Goal: Information Seeking & Learning: Learn about a topic

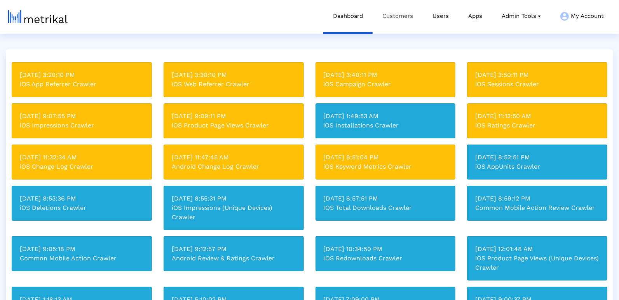
click at [405, 12] on link "Customers" at bounding box center [398, 16] width 50 height 32
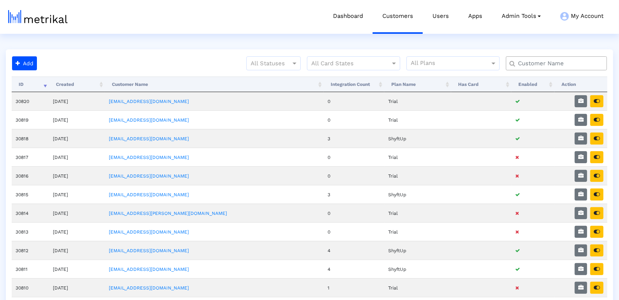
click at [521, 65] on input "text" at bounding box center [558, 63] width 91 height 8
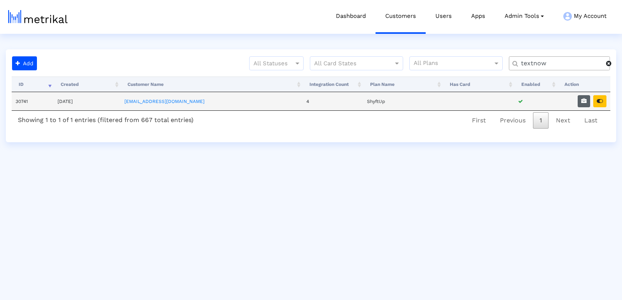
type input "textnow"
click at [585, 104] on button "button" at bounding box center [584, 101] width 12 height 12
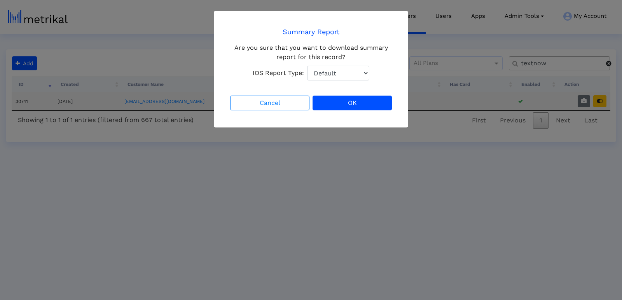
click at [333, 71] on select "Default Total Downloads New Downloads Redownloads" at bounding box center [338, 73] width 62 height 15
select select "1: 1"
click at [307, 66] on select "Default Total Downloads New Downloads Redownloads" at bounding box center [338, 73] width 62 height 15
click at [367, 101] on button "OK" at bounding box center [351, 103] width 79 height 15
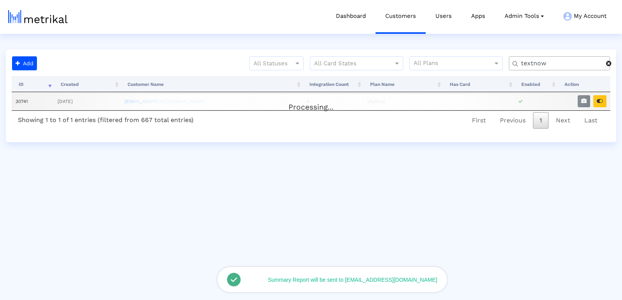
click at [608, 98] on div "Processing..." at bounding box center [311, 102] width 599 height 16
click at [604, 100] on div "Processing..." at bounding box center [311, 102] width 599 height 16
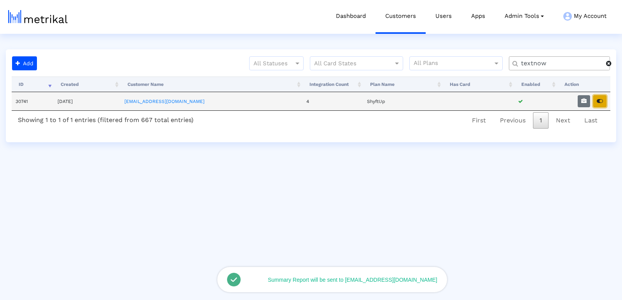
click at [599, 97] on button "button" at bounding box center [599, 101] width 13 height 12
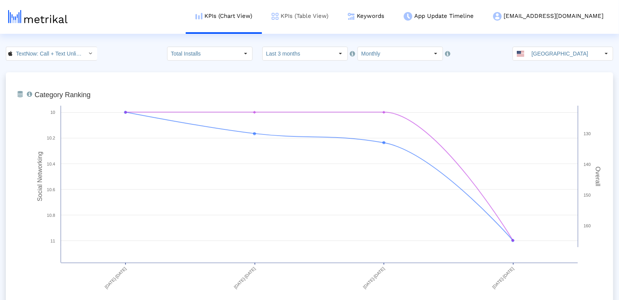
click at [318, 17] on link "KPIs (Table View)" at bounding box center [300, 16] width 76 height 32
click at [334, 14] on link "KPIs (Table View)" at bounding box center [300, 16] width 76 height 32
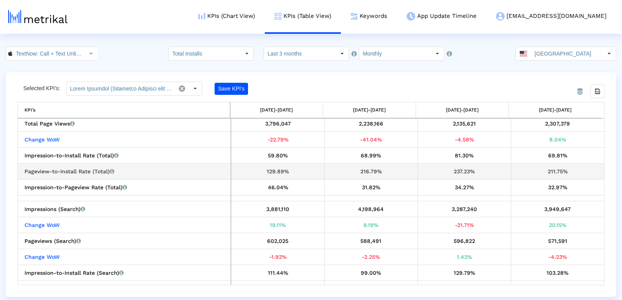
scroll to position [599, 0]
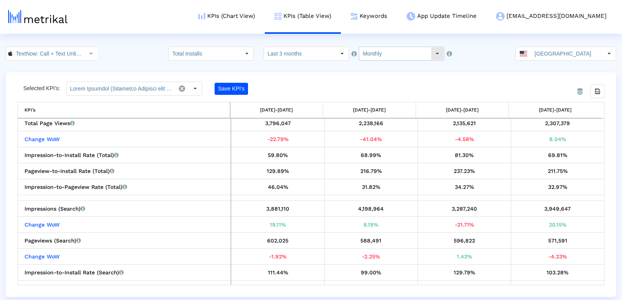
drag, startPoint x: 398, startPoint y: 52, endPoint x: 385, endPoint y: 59, distance: 15.3
click at [395, 54] on input "Monthly" at bounding box center [395, 53] width 72 height 13
click at [370, 67] on div "Weekly" at bounding box center [392, 67] width 75 height 13
type input "Weekly"
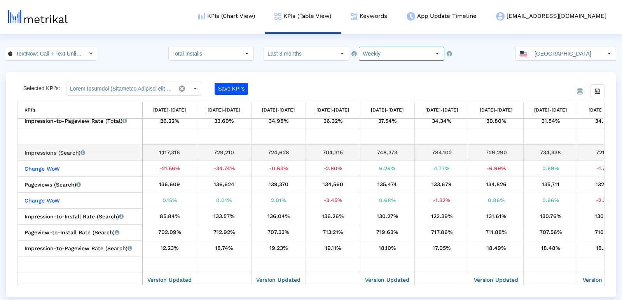
scroll to position [0, 248]
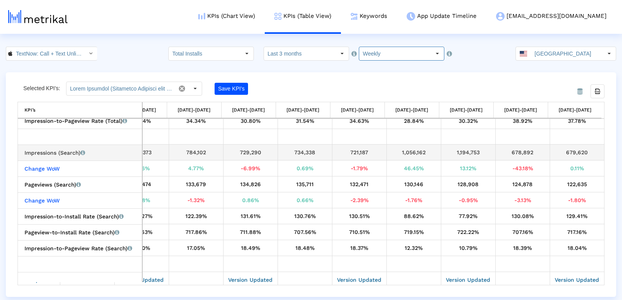
click at [571, 150] on div "679,620" at bounding box center [577, 152] width 49 height 10
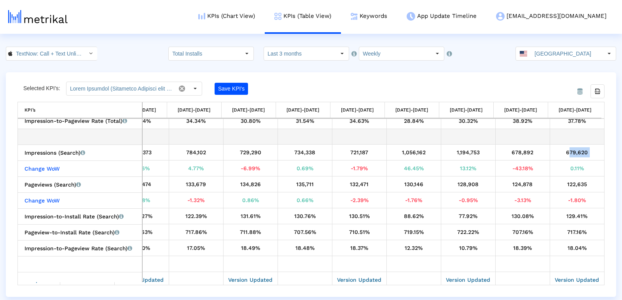
copy tbody "679,620 Change WoW"
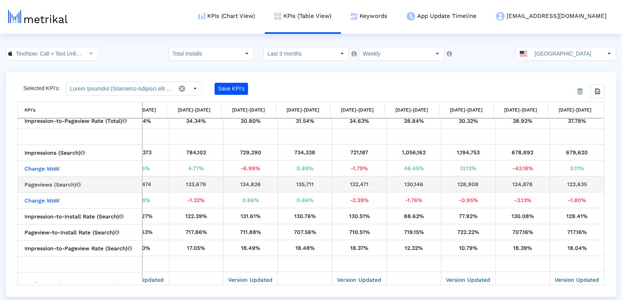
click at [520, 181] on div "124,878" at bounding box center [522, 184] width 49 height 10
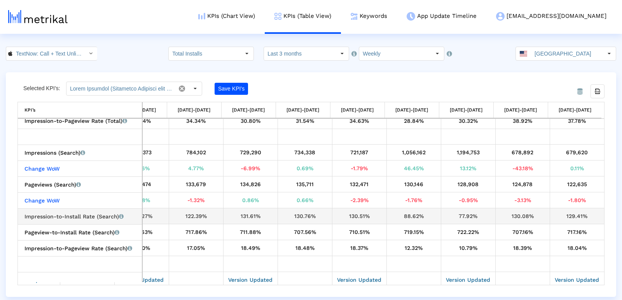
click at [516, 214] on div "130.08%" at bounding box center [522, 216] width 49 height 10
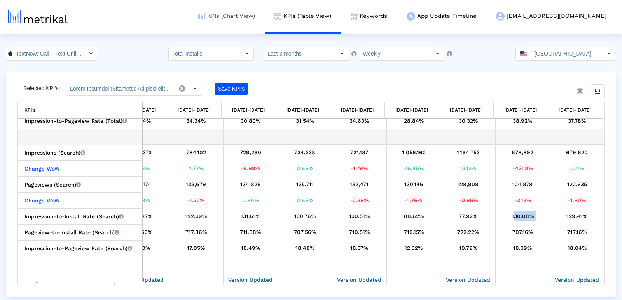
copy div "130.08%"
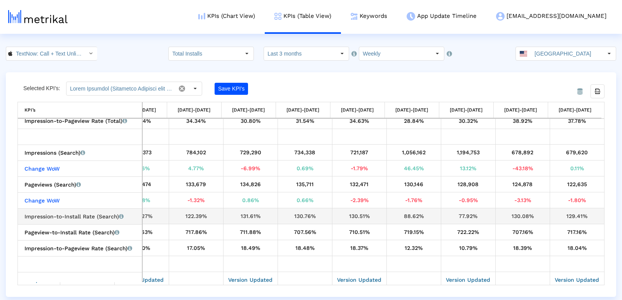
click at [578, 215] on div "129.41%" at bounding box center [577, 216] width 49 height 10
copy tbody "129.41% Pageview-to-Install Rate (Search) Percentage of users who installed the…"
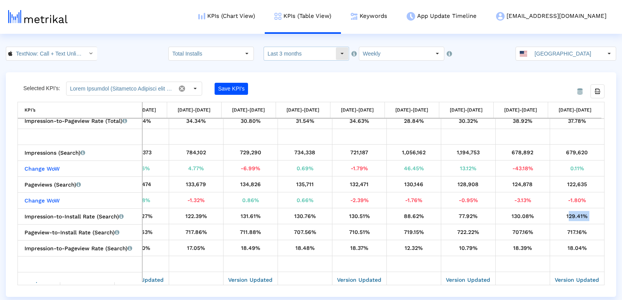
click at [317, 59] on input "Last 3 months" at bounding box center [300, 53] width 72 height 13
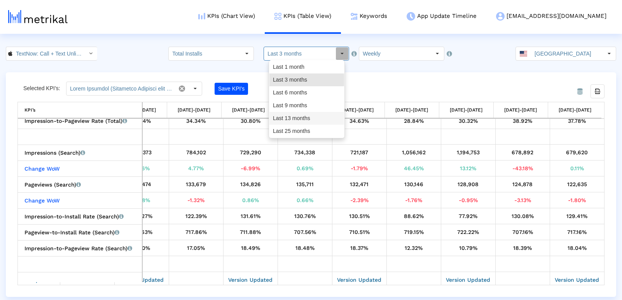
click at [300, 133] on div "Last 25 months" at bounding box center [306, 131] width 75 height 13
type input "Last 25 months"
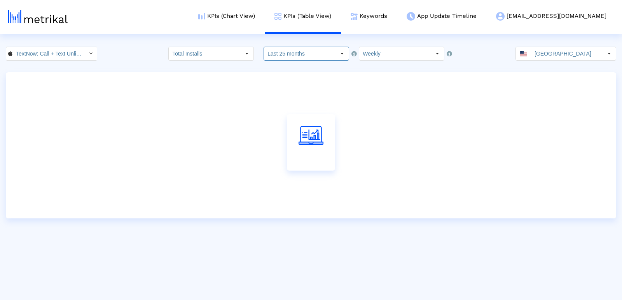
click at [377, 47] on input "Weekly" at bounding box center [395, 53] width 72 height 13
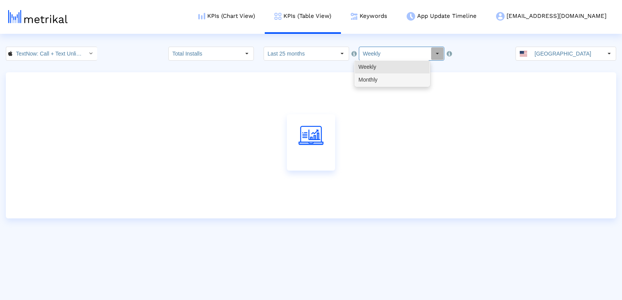
click at [384, 81] on div "Monthly" at bounding box center [392, 79] width 75 height 13
type input "Monthly"
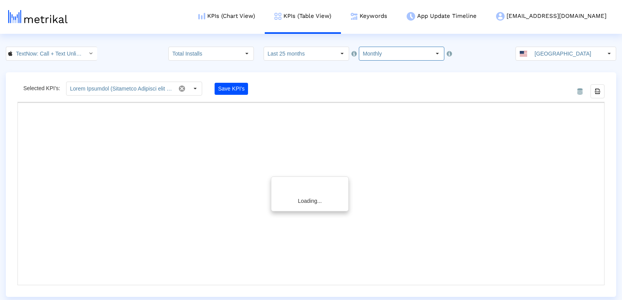
click at [26, 49] on input "TextNow: Call + Text Unlimited < 314716233 >" at bounding box center [47, 53] width 70 height 13
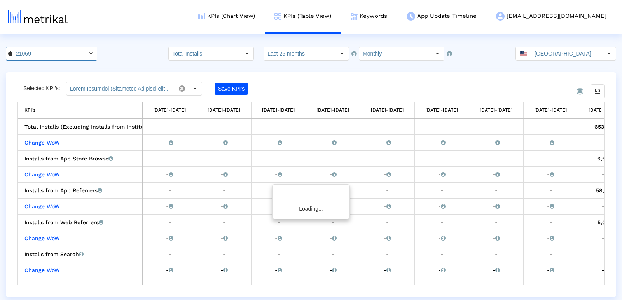
click at [52, 46] on html "KPIs (Chart View) KPIs (Table View) Keywords App Update Timeline textnow@shyftu…" at bounding box center [311, 148] width 622 height 297
click at [44, 56] on input "TextNow: Call + Text Unlimited < 314716233 >" at bounding box center [47, 53] width 70 height 13
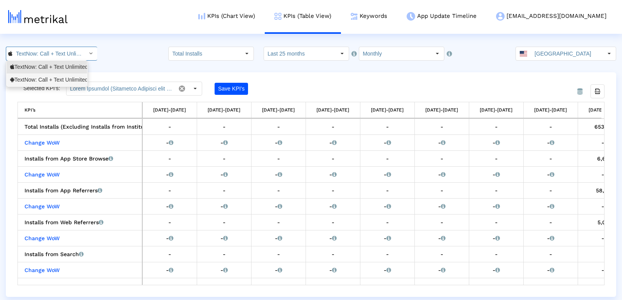
click at [45, 82] on div "TextNow: Call + Text Unlimited <com.enflick.android.TextNow>" at bounding box center [46, 79] width 73 height 7
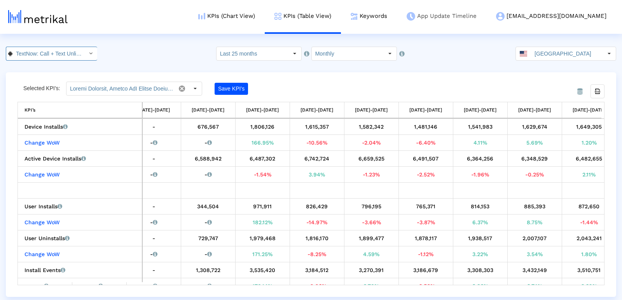
scroll to position [0, 99]
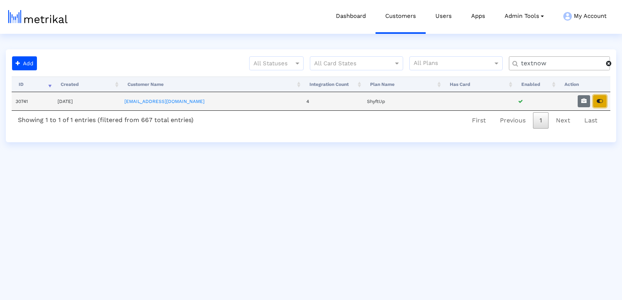
click at [605, 101] on button "button" at bounding box center [599, 101] width 13 height 12
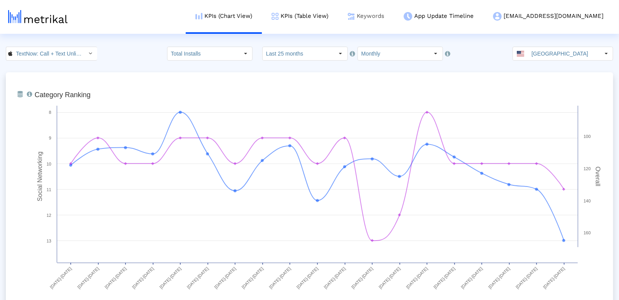
click at [394, 17] on link "Keywords" at bounding box center [366, 16] width 56 height 32
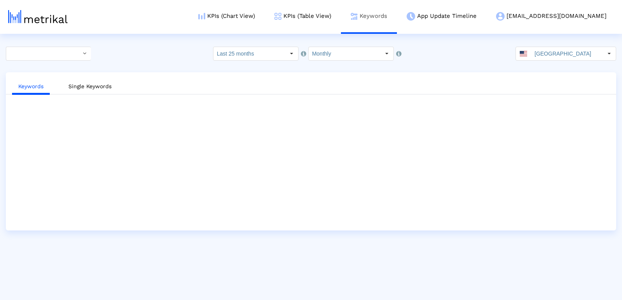
click at [397, 17] on link "Keywords" at bounding box center [369, 16] width 56 height 32
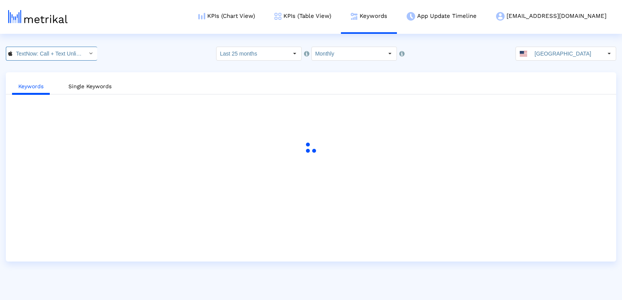
click at [52, 52] on input "TextNow: Call + Text Unlimited < 314716233 >" at bounding box center [47, 53] width 70 height 13
click at [43, 81] on div "TextNow: Call + Text Unlimited <com.enflick.android.TextNow>" at bounding box center [46, 79] width 73 height 7
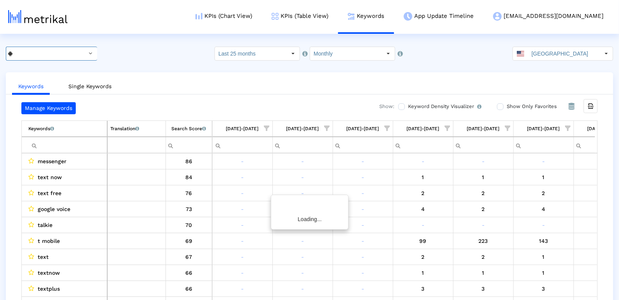
scroll to position [0, 821]
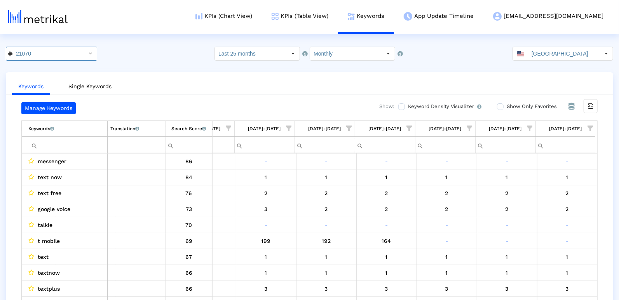
click at [49, 148] on input "Filter cell" at bounding box center [67, 145] width 79 height 13
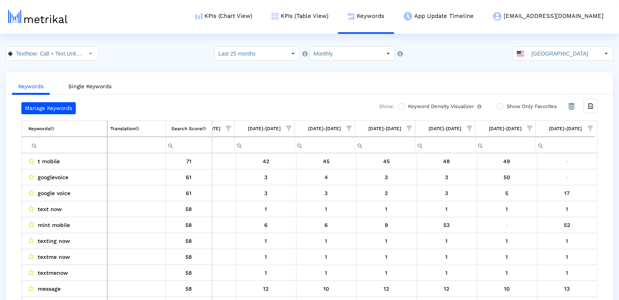
type input "rt"
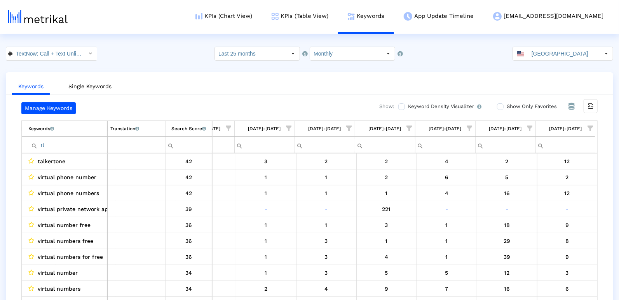
scroll to position [14, 0]
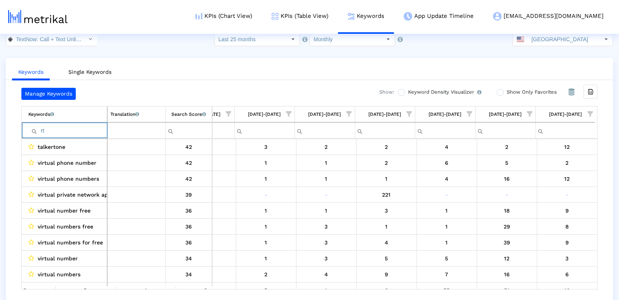
click at [50, 129] on input "rt" at bounding box center [67, 130] width 79 height 13
type input "r"
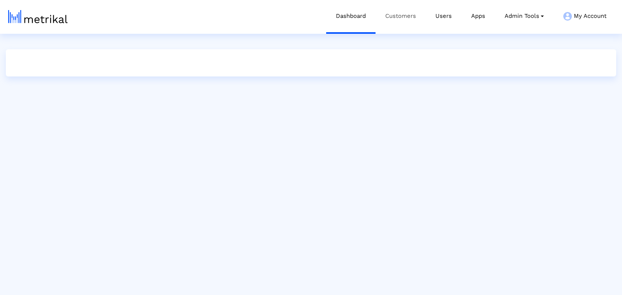
click at [402, 17] on link "Customers" at bounding box center [400, 16] width 50 height 32
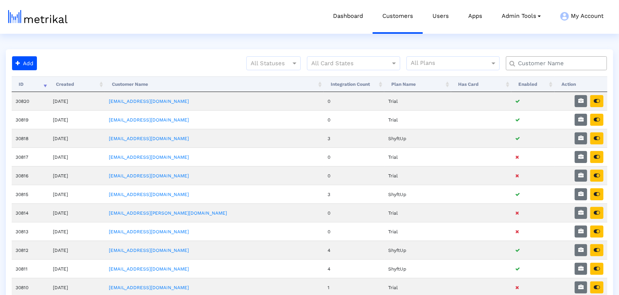
click at [557, 65] on input "text" at bounding box center [558, 63] width 91 height 8
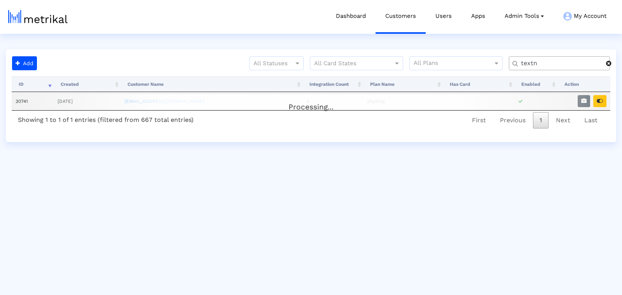
type input "textn"
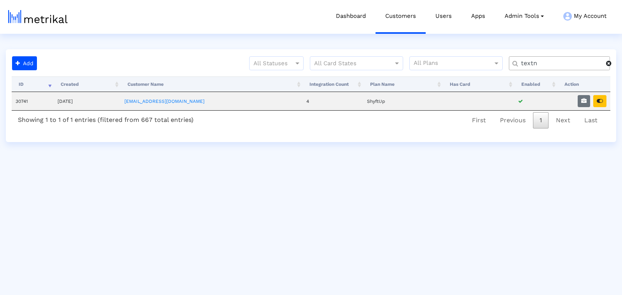
click at [600, 102] on icon "button" at bounding box center [600, 100] width 6 height 5
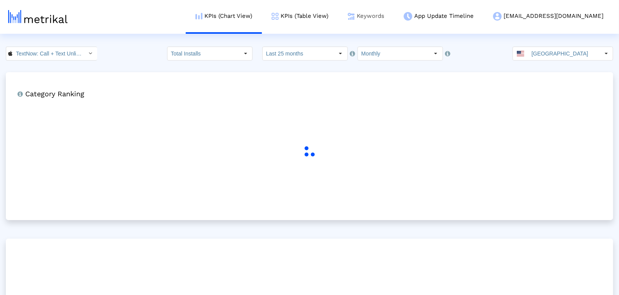
click at [394, 21] on link "Keywords" at bounding box center [366, 16] width 56 height 32
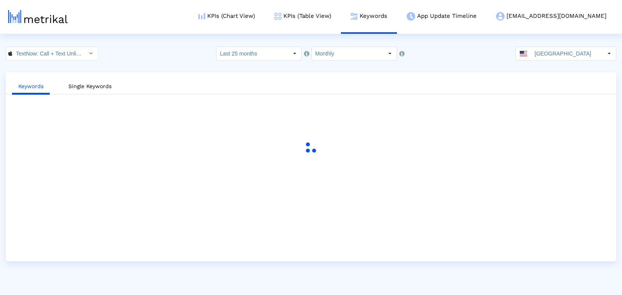
click at [352, 53] on input "Monthly" at bounding box center [348, 53] width 72 height 13
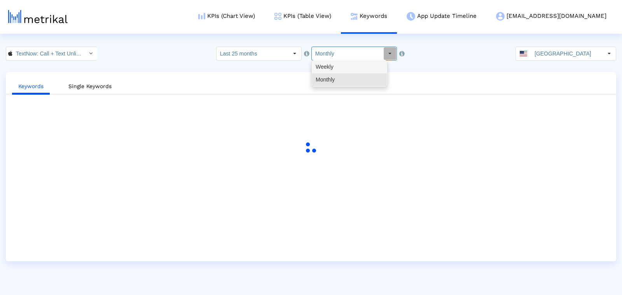
click at [343, 66] on div "Weekly" at bounding box center [349, 67] width 75 height 13
type input "Weekly"
click at [262, 60] on input "Last 25 months" at bounding box center [252, 53] width 72 height 13
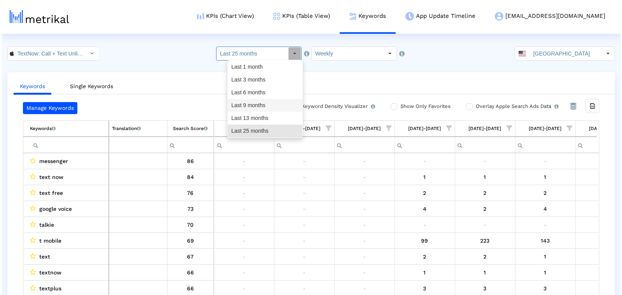
scroll to position [0, 821]
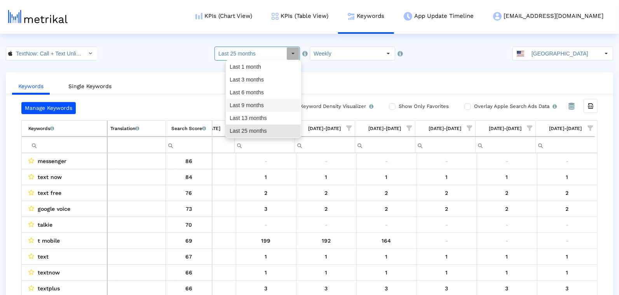
click at [253, 107] on div "Last 9 months" at bounding box center [263, 105] width 75 height 13
type input "Last 9 months"
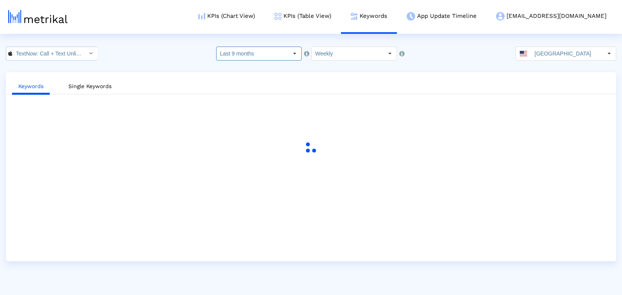
click at [39, 50] on input "TextNow: Call + Text Unlimited < 314716233 >" at bounding box center [47, 53] width 70 height 13
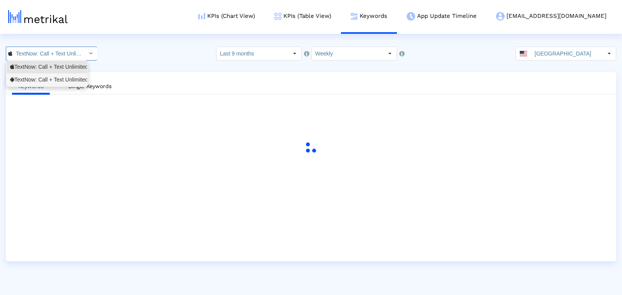
click at [39, 78] on div "TextNow: Call + Text Unlimited <com.enflick.android.TextNow>" at bounding box center [46, 79] width 73 height 7
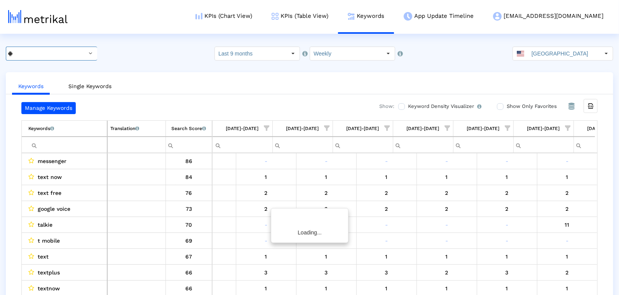
scroll to position [0, 4556]
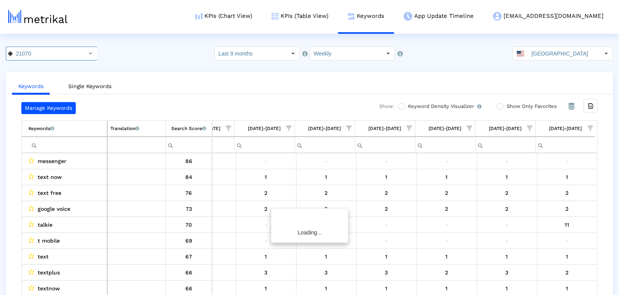
click at [64, 142] on input "Filter cell" at bounding box center [67, 145] width 79 height 13
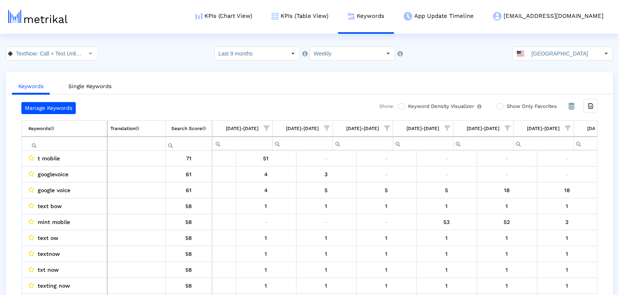
scroll to position [0, 1845]
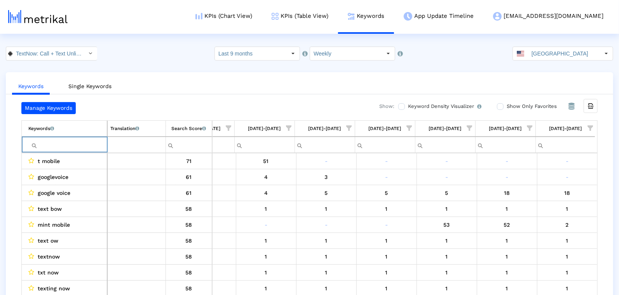
click at [64, 140] on input "Filter cell" at bounding box center [67, 145] width 79 height 13
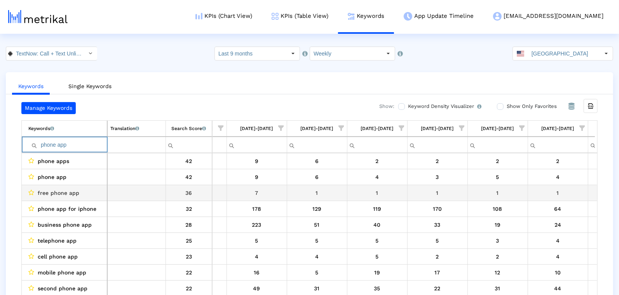
scroll to position [0, 1675]
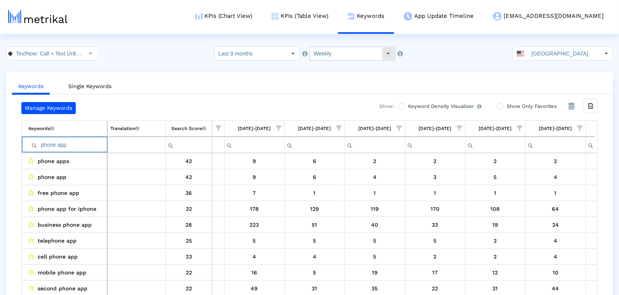
type input "phone app"
click at [336, 54] on input "Weekly" at bounding box center [346, 53] width 72 height 13
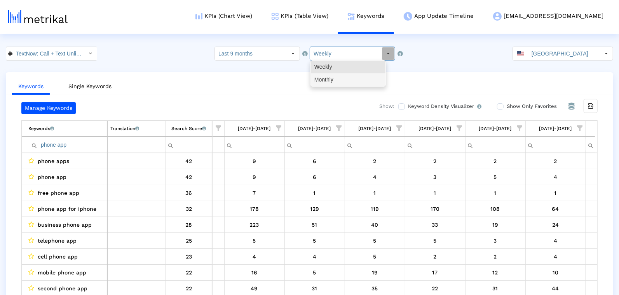
click at [335, 82] on div "Monthly" at bounding box center [348, 79] width 75 height 13
type input "Monthly"
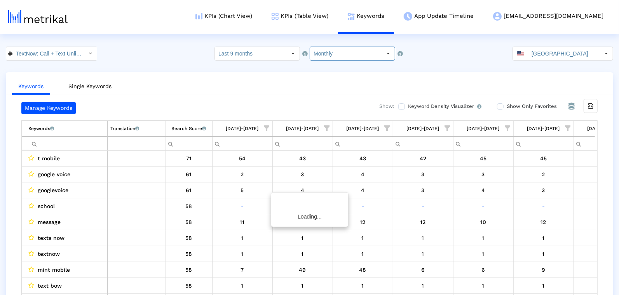
scroll to position [0, 159]
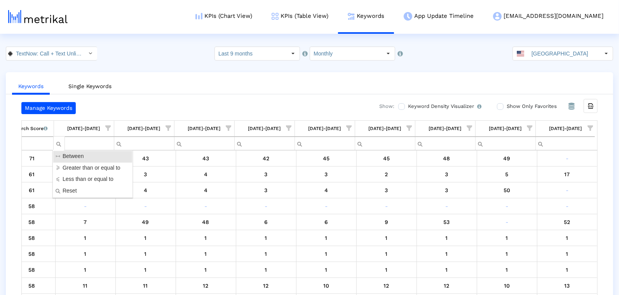
click at [33, 138] on input "Filter cell" at bounding box center [30, 143] width 46 height 13
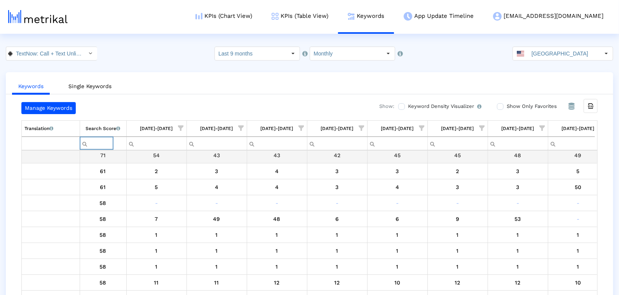
scroll to position [0, 0]
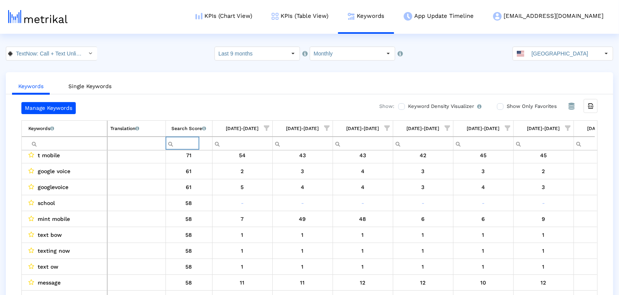
click at [64, 141] on input "Filter cell" at bounding box center [67, 143] width 79 height 13
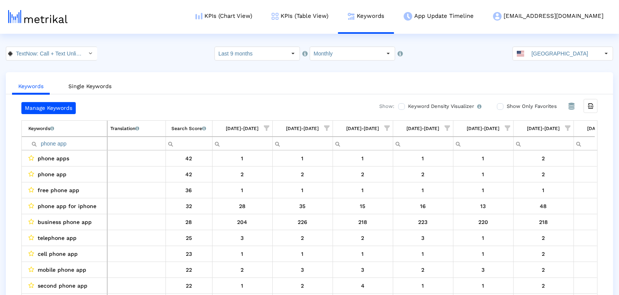
click at [46, 143] on input "phone app" at bounding box center [67, 143] width 79 height 13
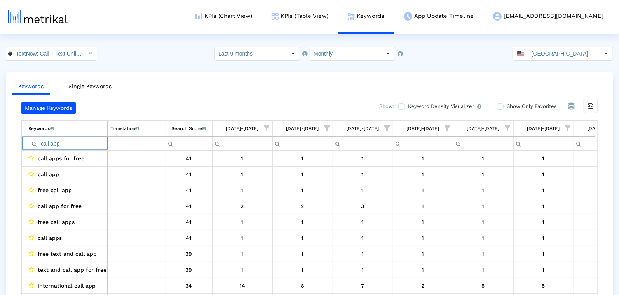
click at [59, 142] on input "call app" at bounding box center [67, 143] width 79 height 13
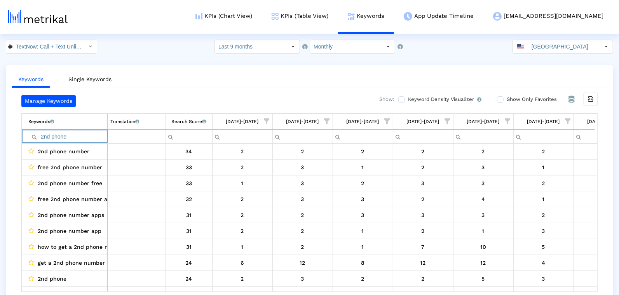
click at [63, 138] on input "2nd phone" at bounding box center [67, 136] width 79 height 13
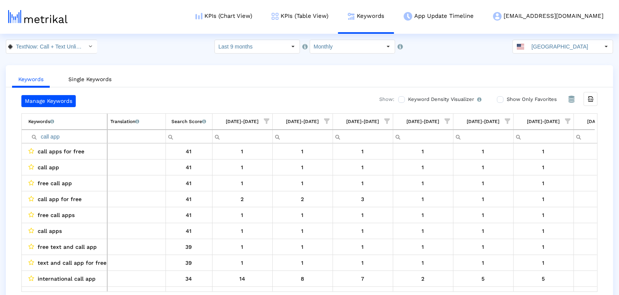
click at [41, 130] on input "call app" at bounding box center [67, 136] width 79 height 13
click at [41, 133] on input "call app" at bounding box center [67, 136] width 79 height 13
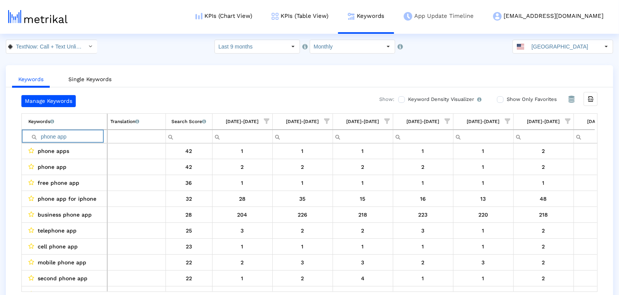
type input "phone app"
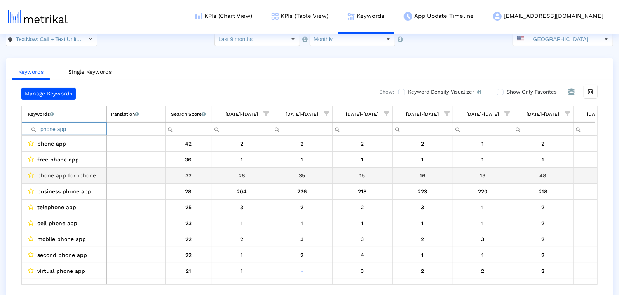
scroll to position [17, 0]
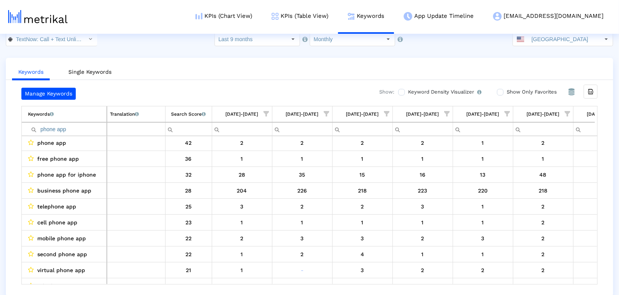
click at [260, 69] on ul "Keywords Single Keywords" at bounding box center [309, 71] width 607 height 18
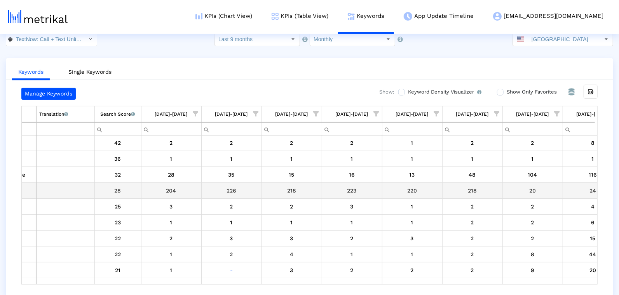
scroll to position [0, 0]
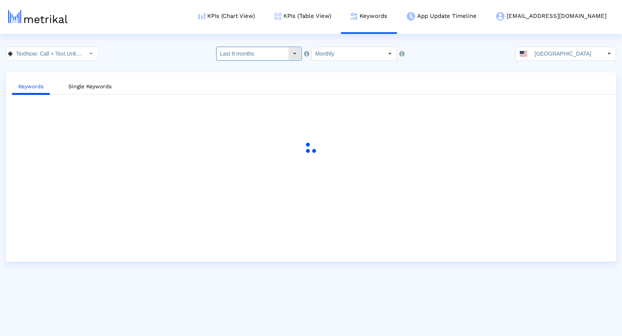
click at [250, 47] on dx-select-box "Last 9 months" at bounding box center [259, 54] width 86 height 14
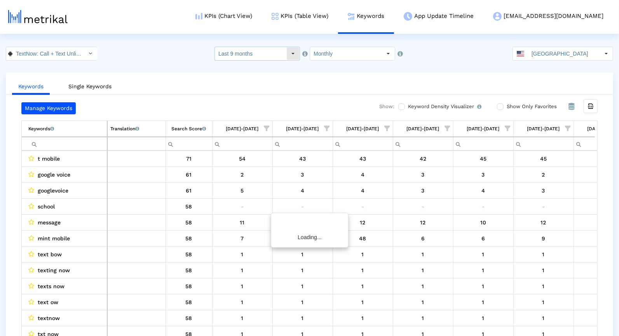
scroll to position [0, 159]
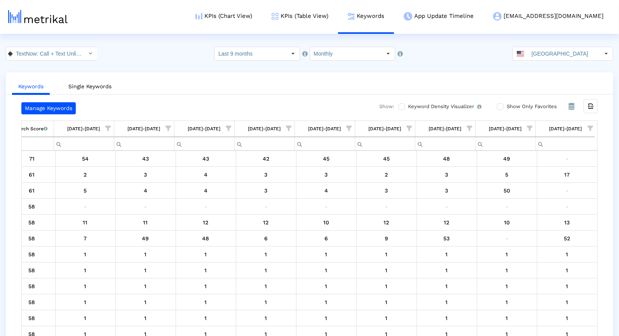
click at [175, 81] on ul "Keywords Single Keywords" at bounding box center [309, 85] width 607 height 18
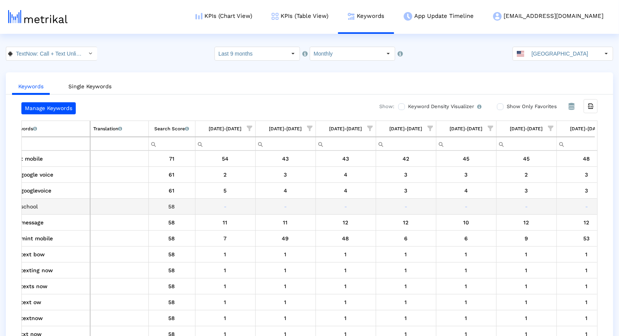
scroll to position [0, 0]
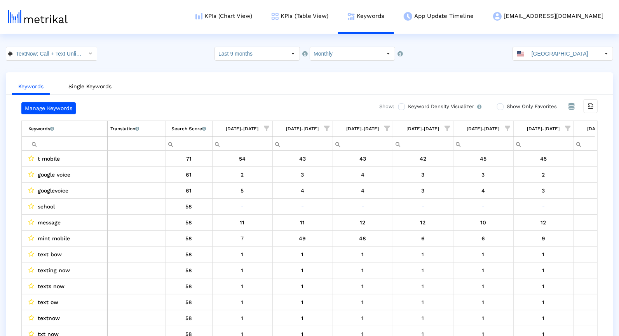
click at [55, 145] on input "Filter cell" at bounding box center [67, 143] width 79 height 13
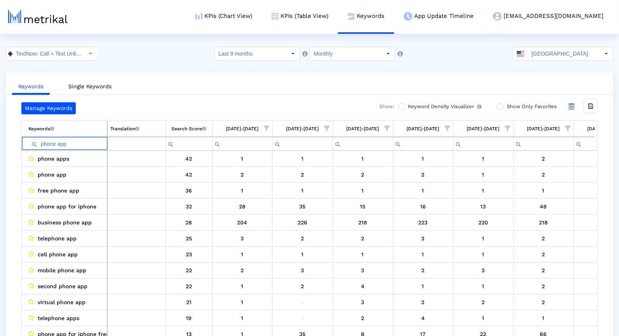
click at [49, 143] on input "phone app" at bounding box center [67, 143] width 79 height 13
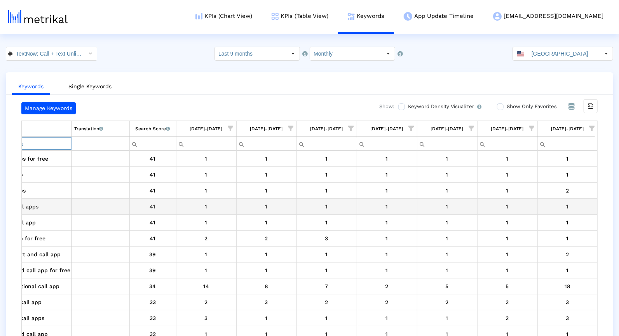
scroll to position [0, 37]
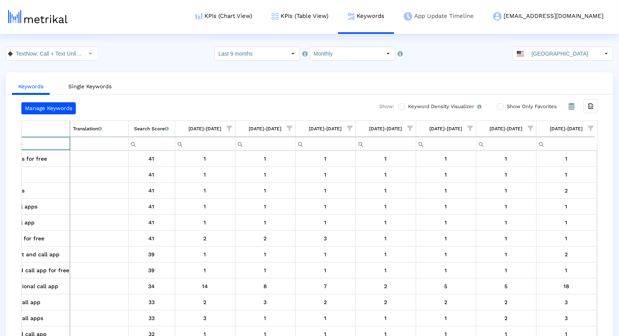
type input "call app"
